Goal: Transaction & Acquisition: Purchase product/service

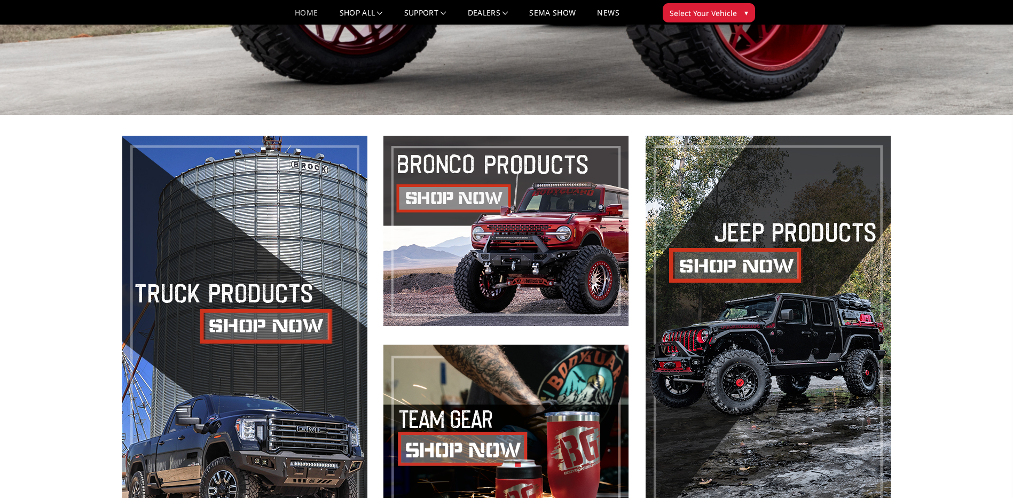
scroll to position [427, 0]
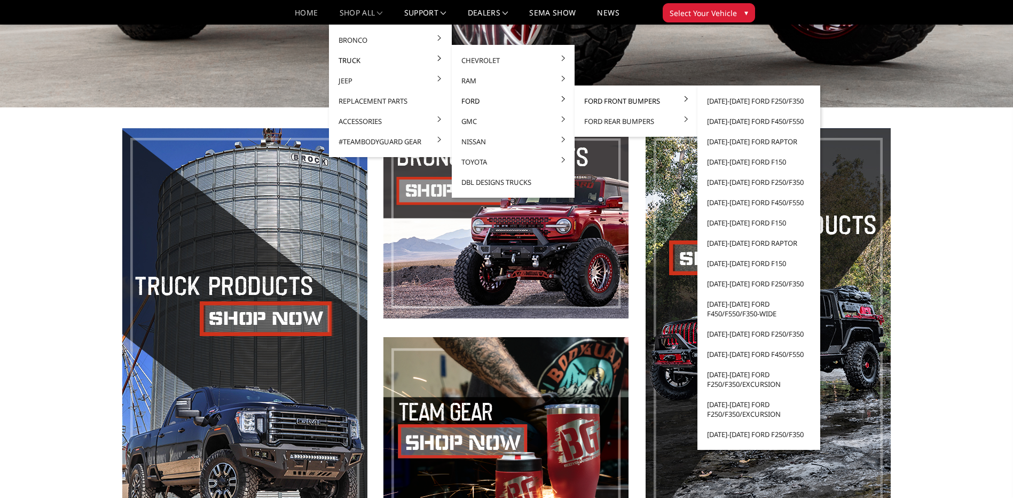
click at [600, 102] on link "Ford Front Bumpers" at bounding box center [636, 101] width 114 height 20
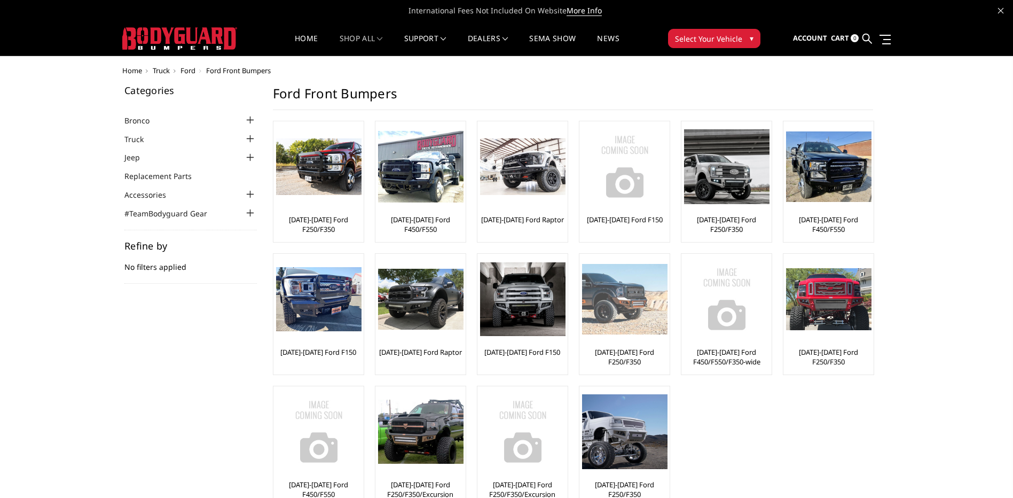
click at [629, 333] on img at bounding box center [624, 299] width 85 height 71
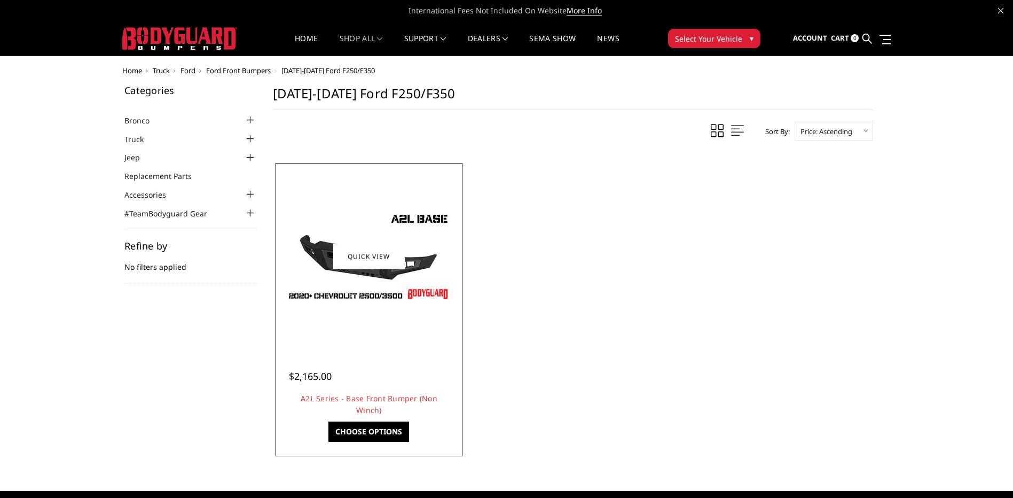
click at [431, 329] on div at bounding box center [369, 257] width 182 height 182
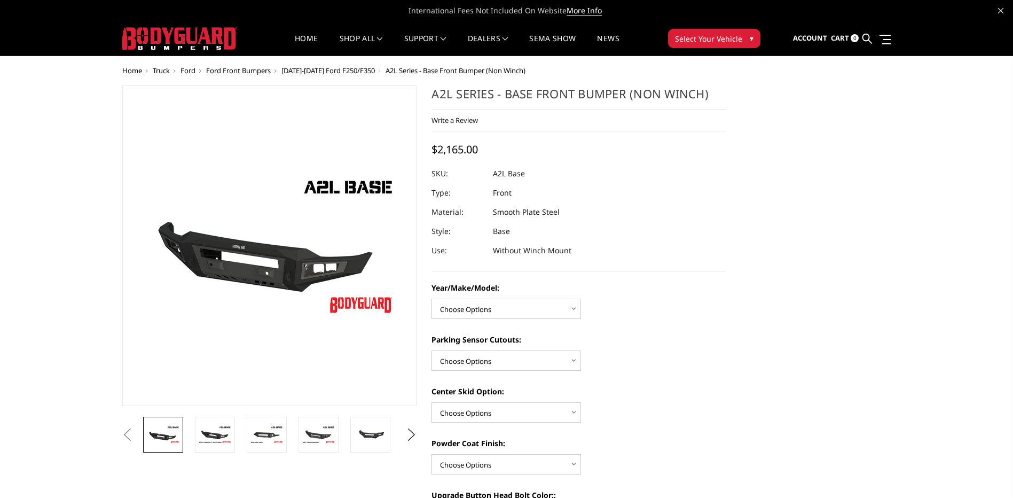
click at [217, 72] on span "Ford Front Bumpers" at bounding box center [238, 71] width 65 height 10
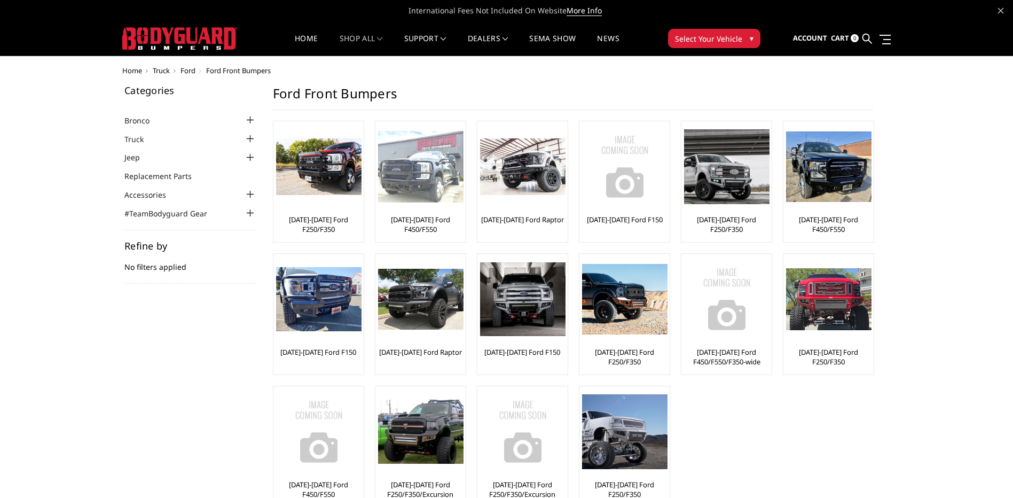
click at [435, 181] on img at bounding box center [420, 167] width 85 height 72
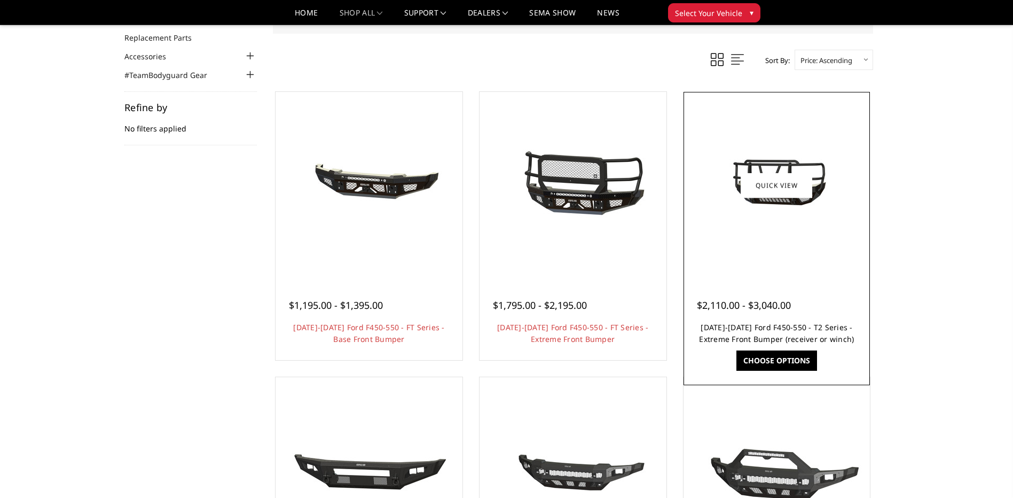
scroll to position [214, 0]
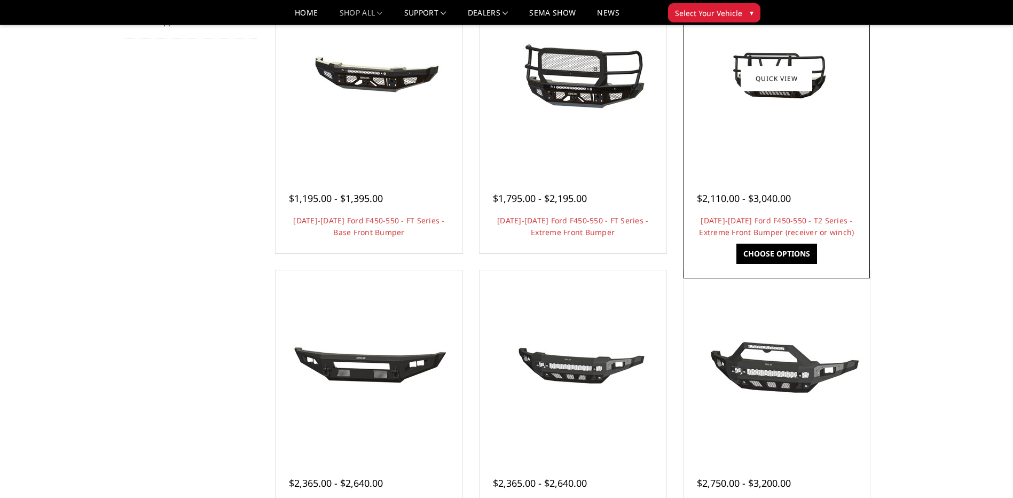
click at [787, 146] on div at bounding box center [777, 79] width 182 height 182
